Goal: Transaction & Acquisition: Subscribe to service/newsletter

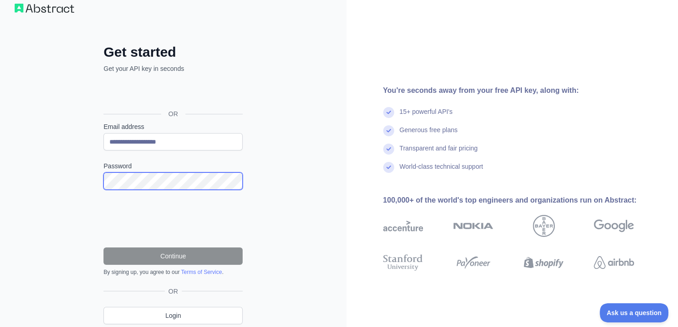
scroll to position [47, 0]
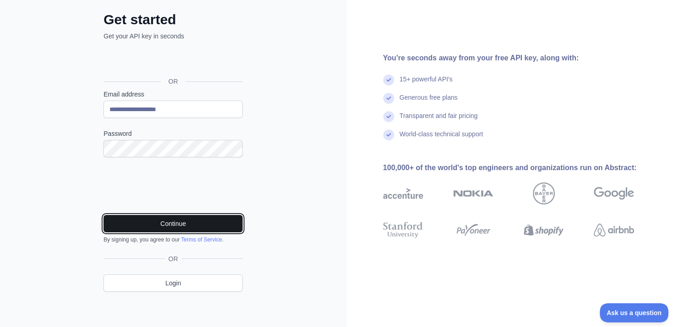
click at [204, 225] on button "Continue" at bounding box center [172, 223] width 139 height 17
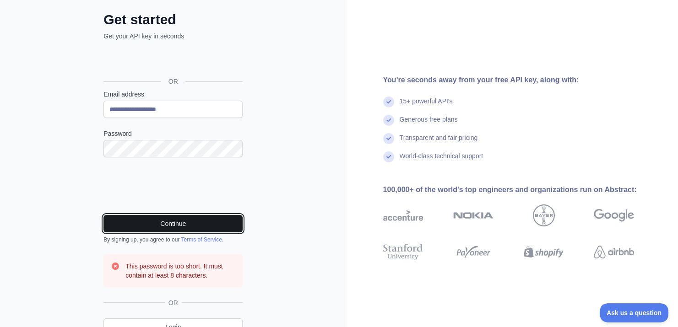
click at [157, 225] on button "Continue" at bounding box center [172, 223] width 139 height 17
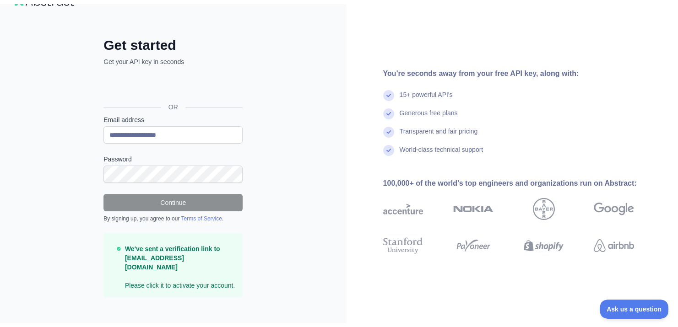
scroll to position [18, 0]
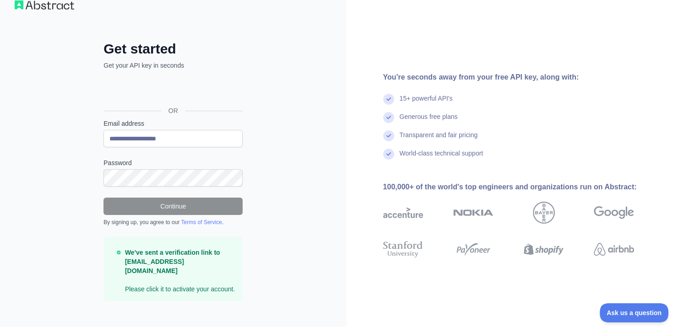
click at [159, 272] on p "We've sent a verification link to [EMAIL_ADDRESS][DOMAIN_NAME] Please click it …" at bounding box center [180, 271] width 110 height 46
click at [157, 256] on strong "We've sent a verification link to [EMAIL_ADDRESS][DOMAIN_NAME]" at bounding box center [172, 262] width 95 height 26
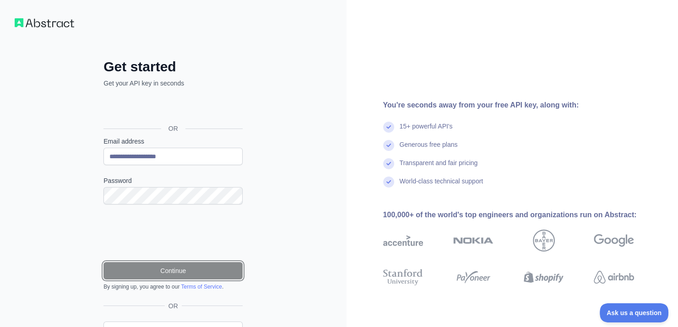
click at [139, 272] on button "Continue" at bounding box center [172, 270] width 139 height 17
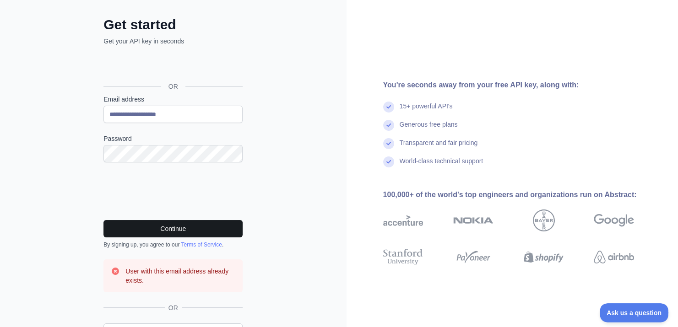
scroll to position [46, 0]
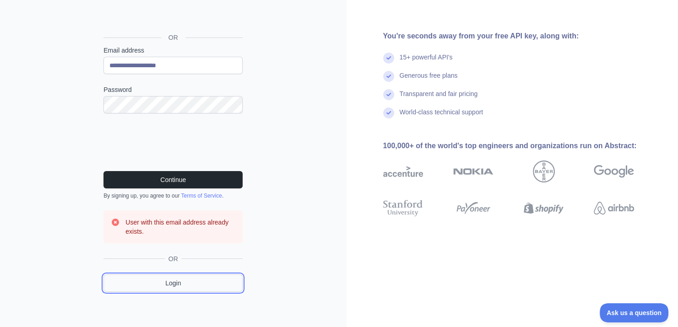
click at [139, 289] on link "Login" at bounding box center [172, 283] width 139 height 17
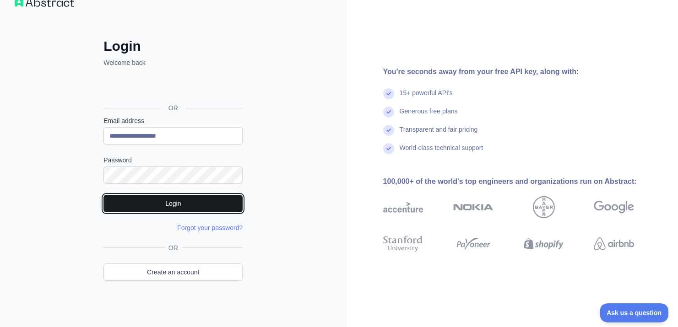
click at [134, 205] on button "Login" at bounding box center [172, 203] width 139 height 17
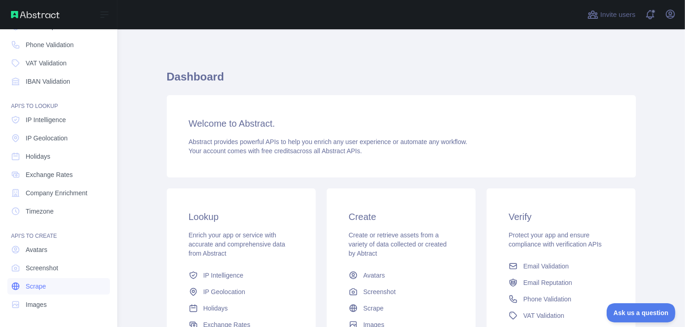
click at [56, 284] on link "Scrape" at bounding box center [58, 286] width 103 height 16
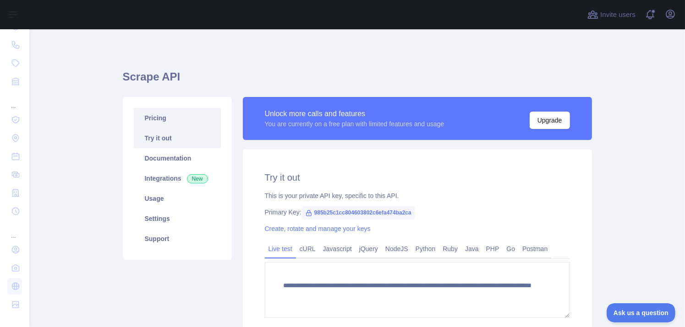
click at [165, 120] on link "Pricing" at bounding box center [177, 118] width 87 height 20
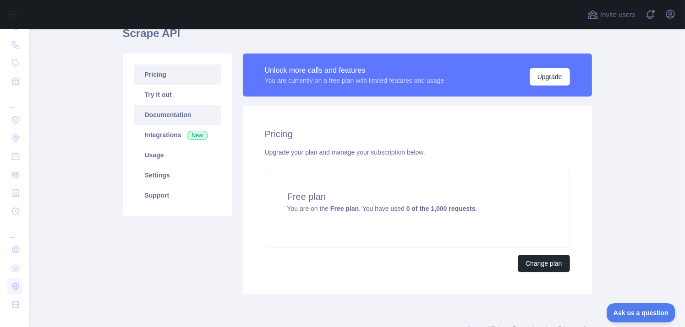
scroll to position [46, 0]
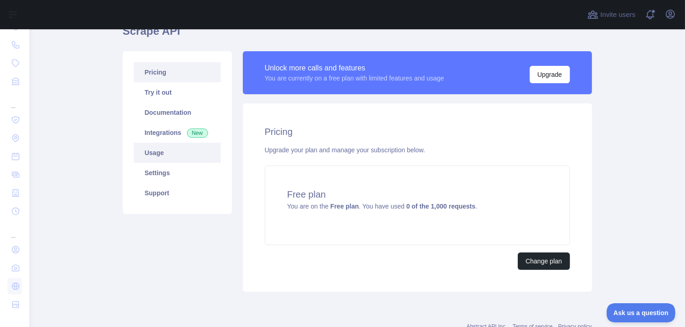
click at [159, 153] on link "Usage" at bounding box center [177, 153] width 87 height 20
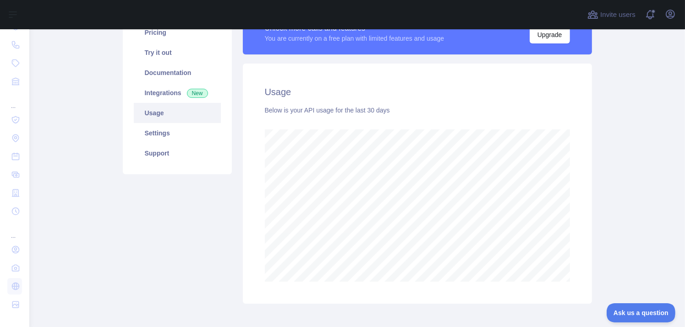
scroll to position [84, 0]
